Goal: Information Seeking & Learning: Learn about a topic

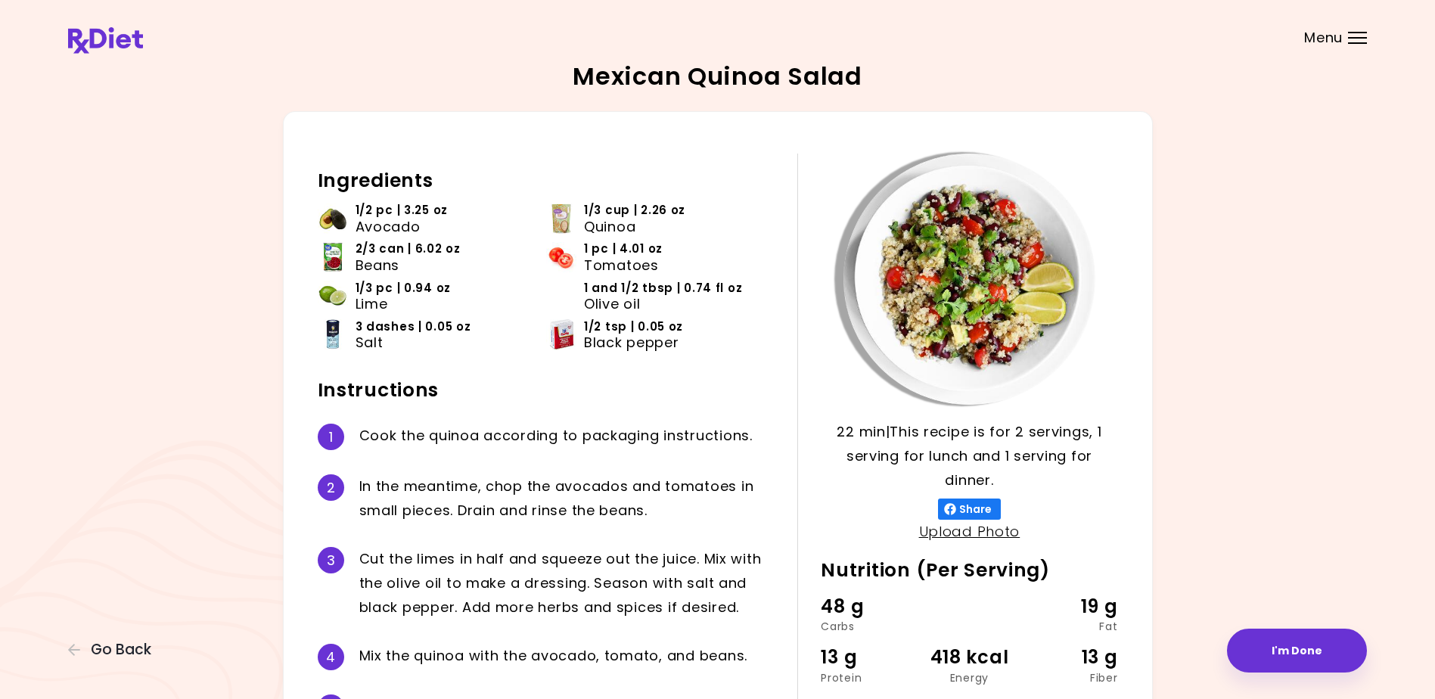
scroll to position [141, 0]
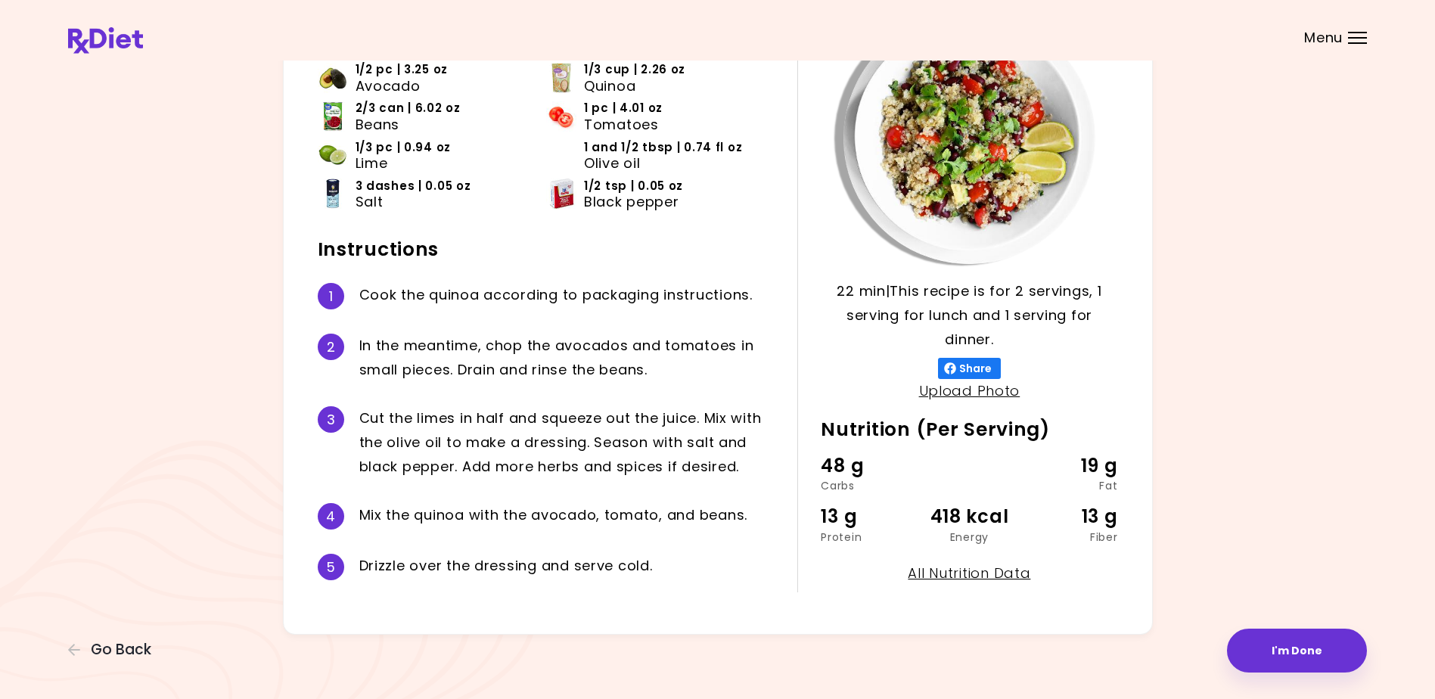
click at [1356, 33] on div at bounding box center [1357, 33] width 19 height 2
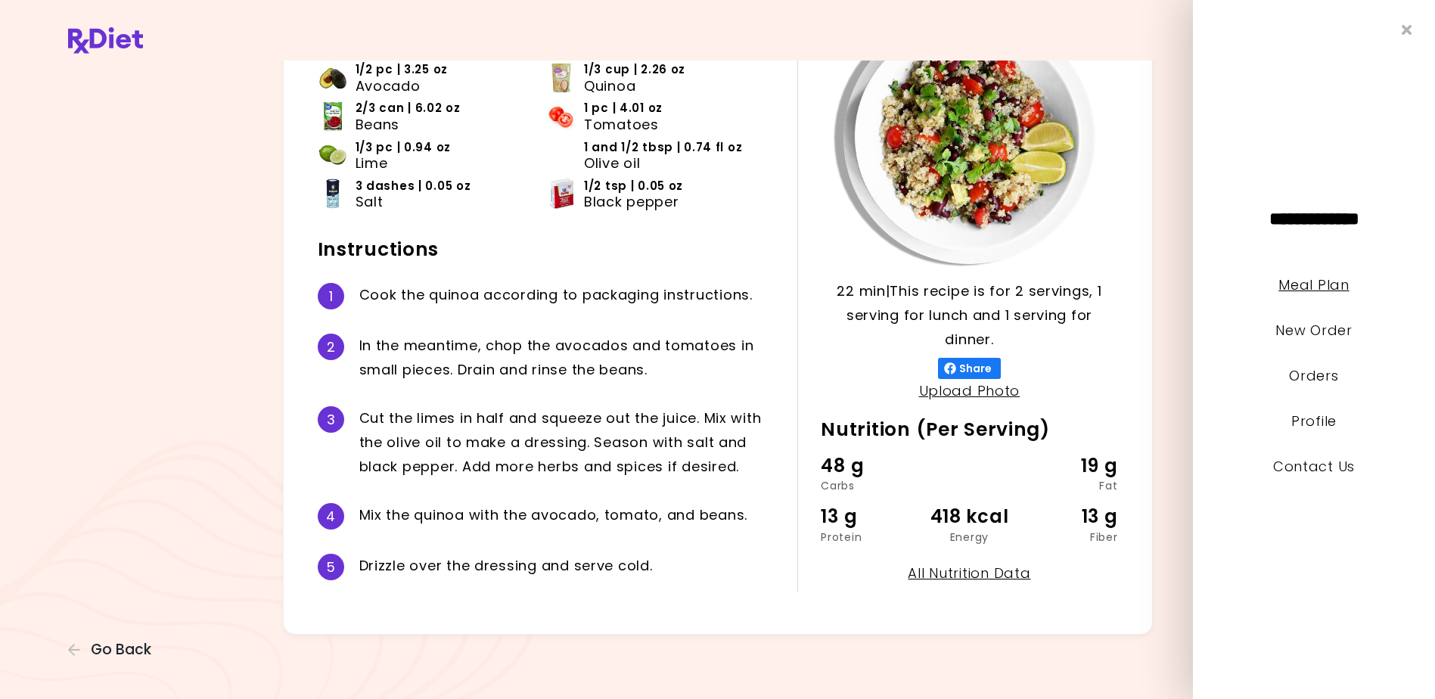
click at [1304, 282] on link "Meal Plan" at bounding box center [1314, 284] width 70 height 19
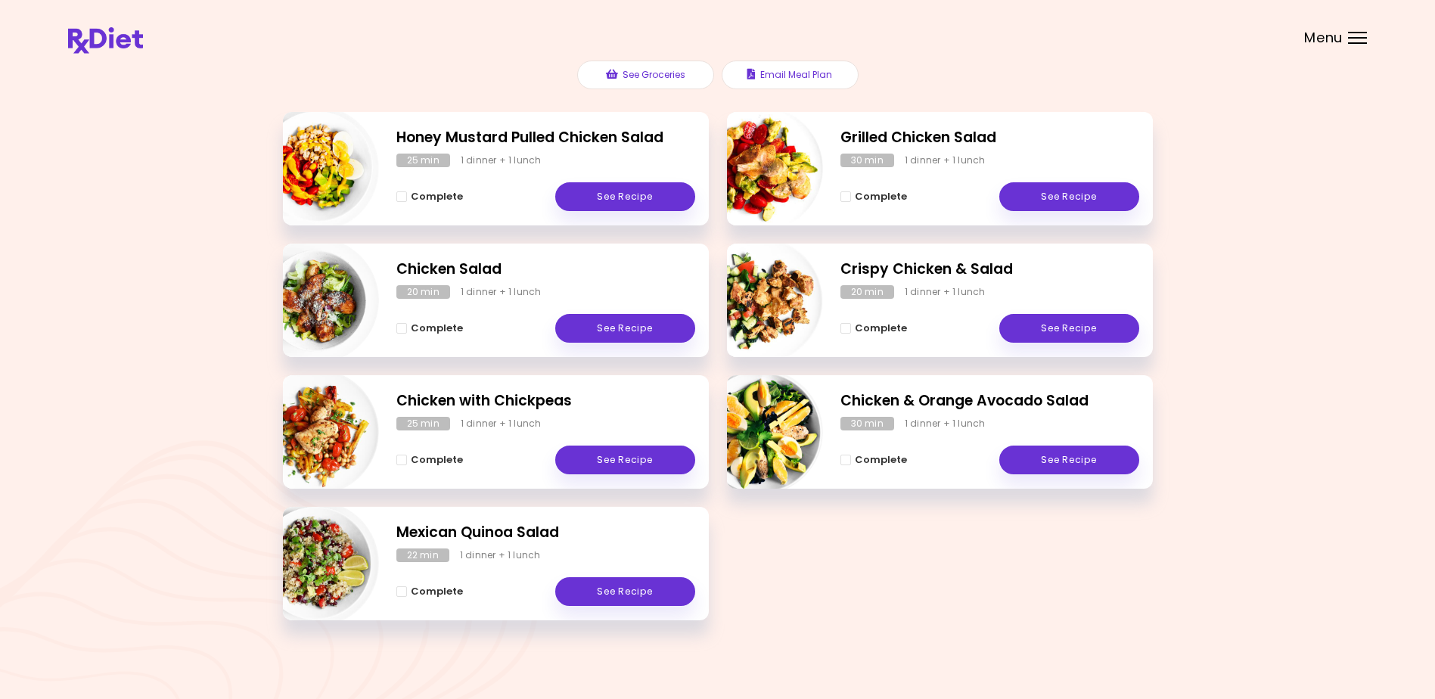
scroll to position [193, 0]
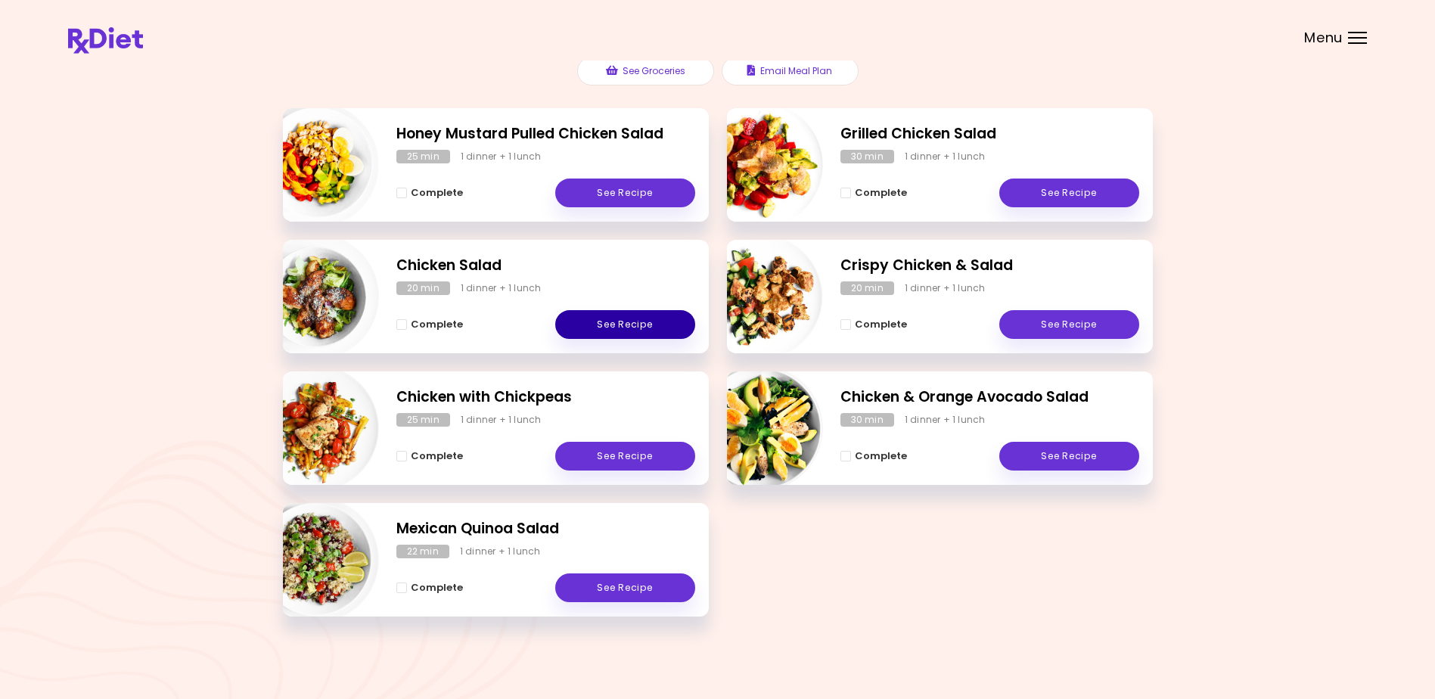
click at [621, 319] on link "See Recipe" at bounding box center [625, 324] width 140 height 29
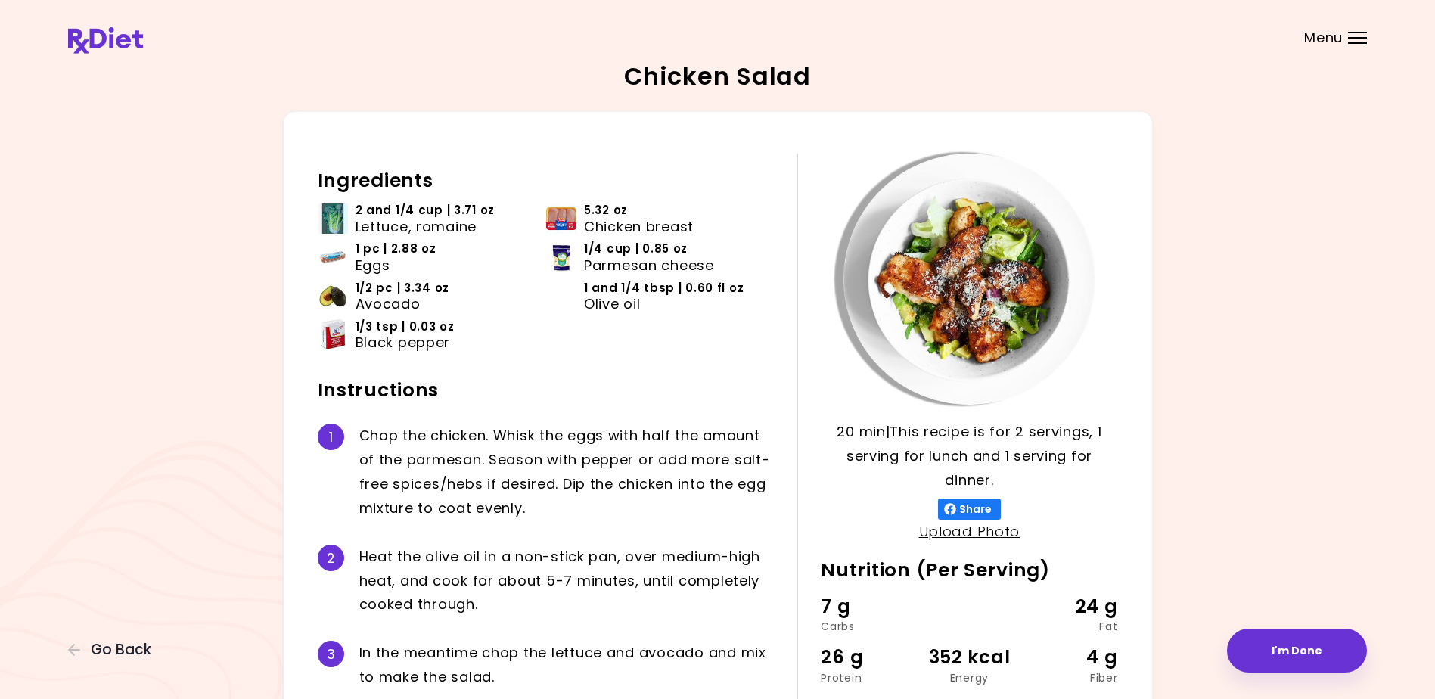
click at [1356, 35] on div "Menu" at bounding box center [1357, 38] width 19 height 12
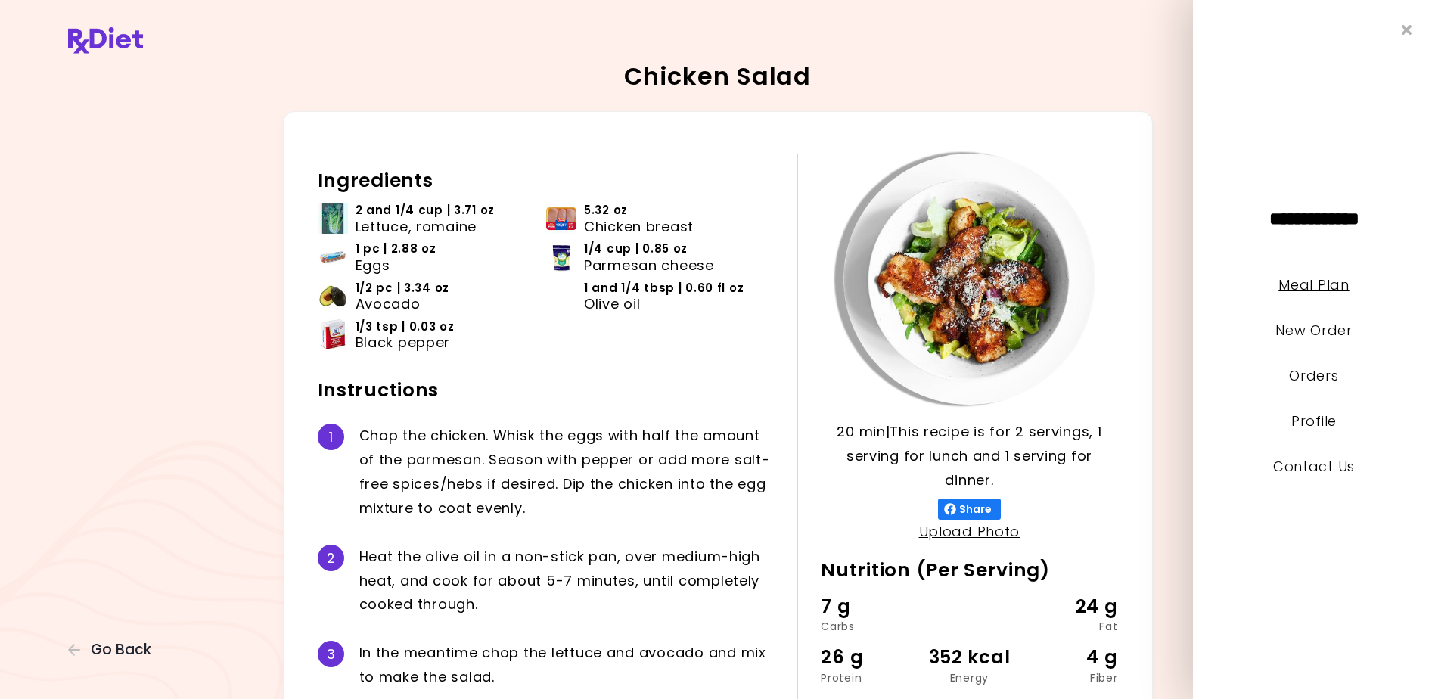
click at [1309, 280] on link "Meal Plan" at bounding box center [1314, 284] width 70 height 19
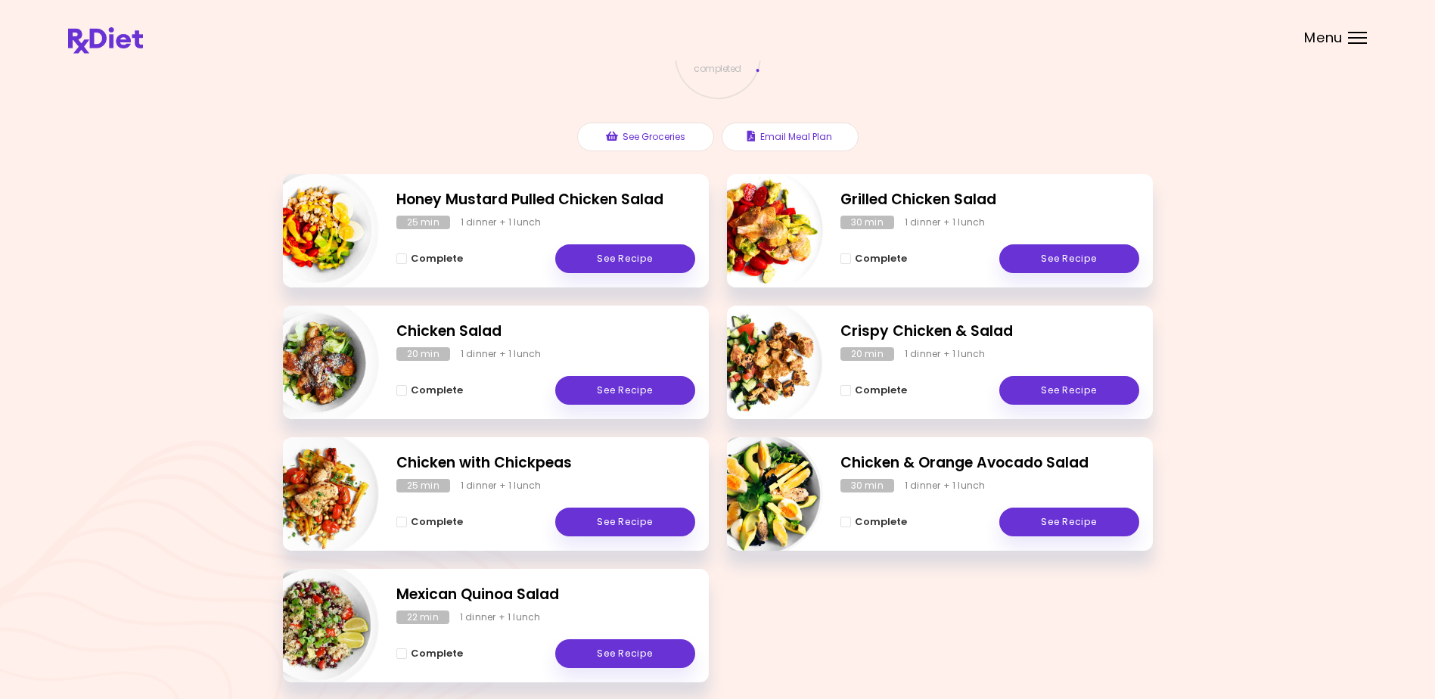
scroll to position [193, 0]
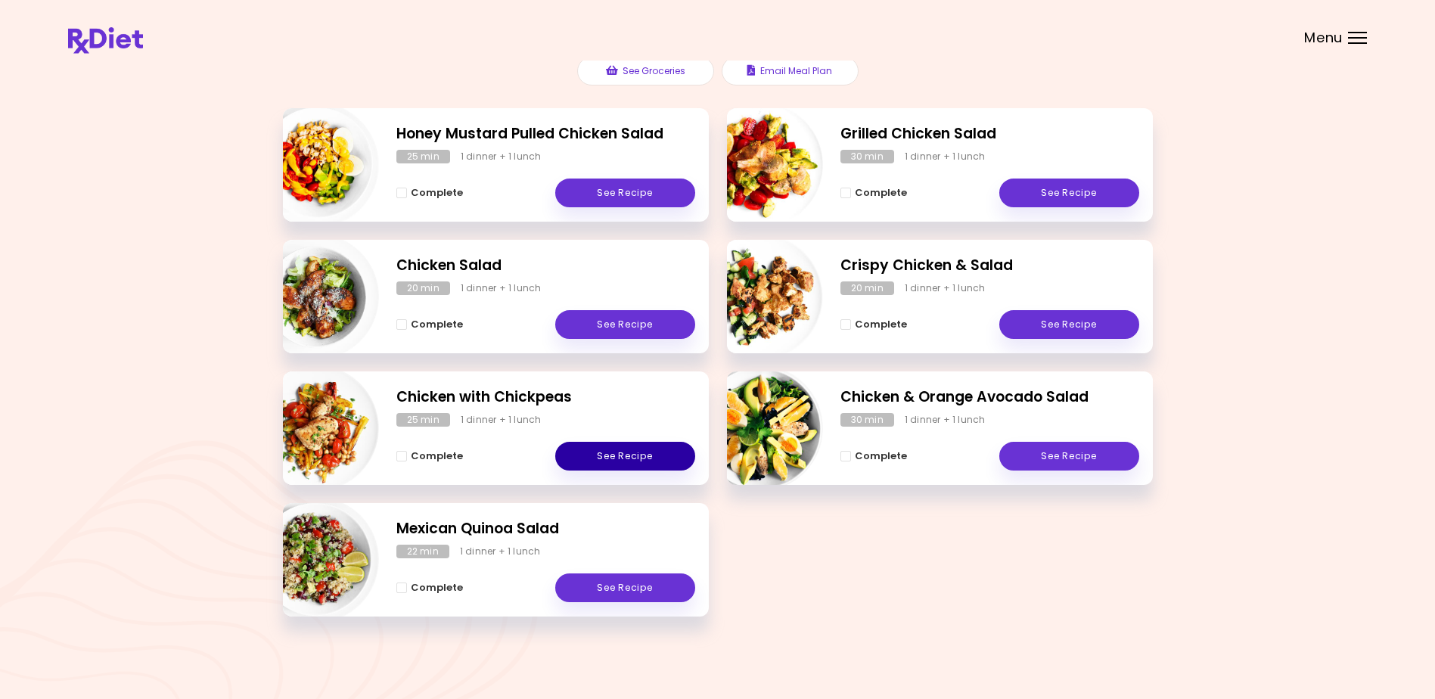
click at [624, 452] on link "See Recipe" at bounding box center [625, 456] width 140 height 29
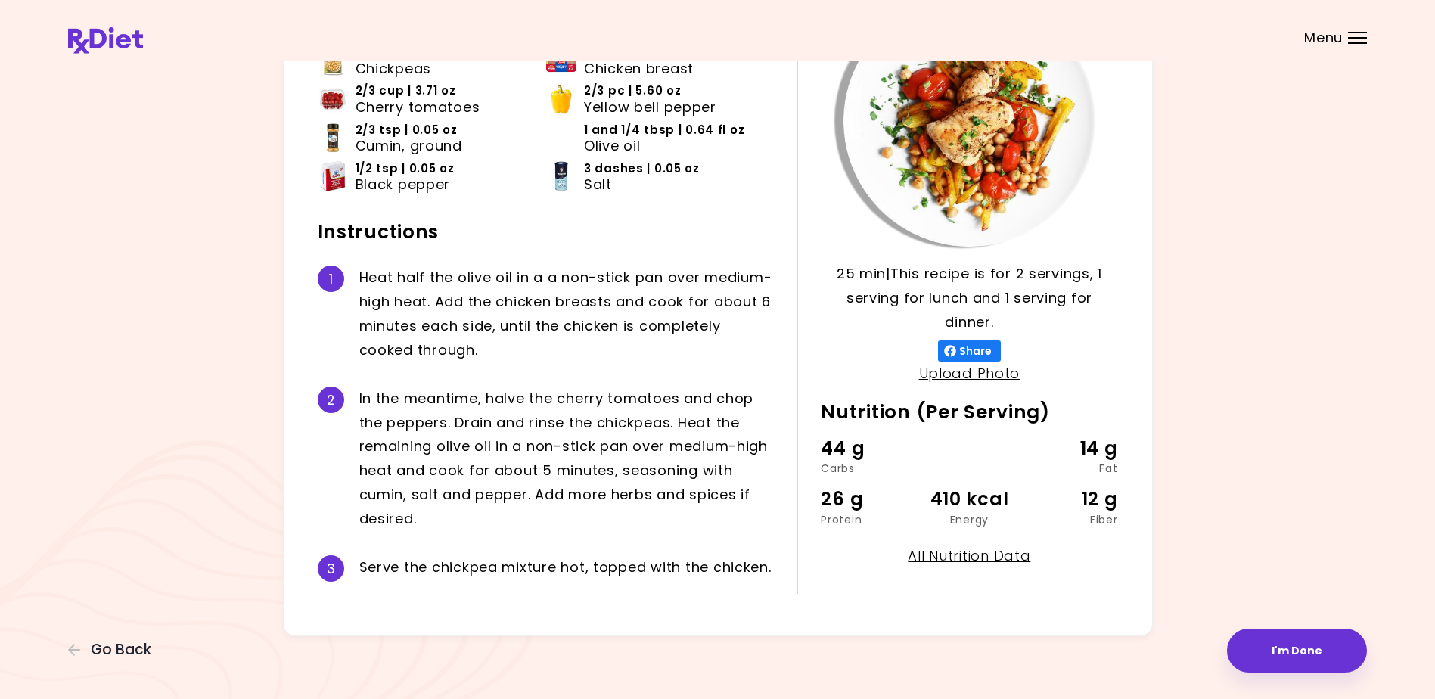
scroll to position [160, 0]
